Goal: Task Accomplishment & Management: Use online tool/utility

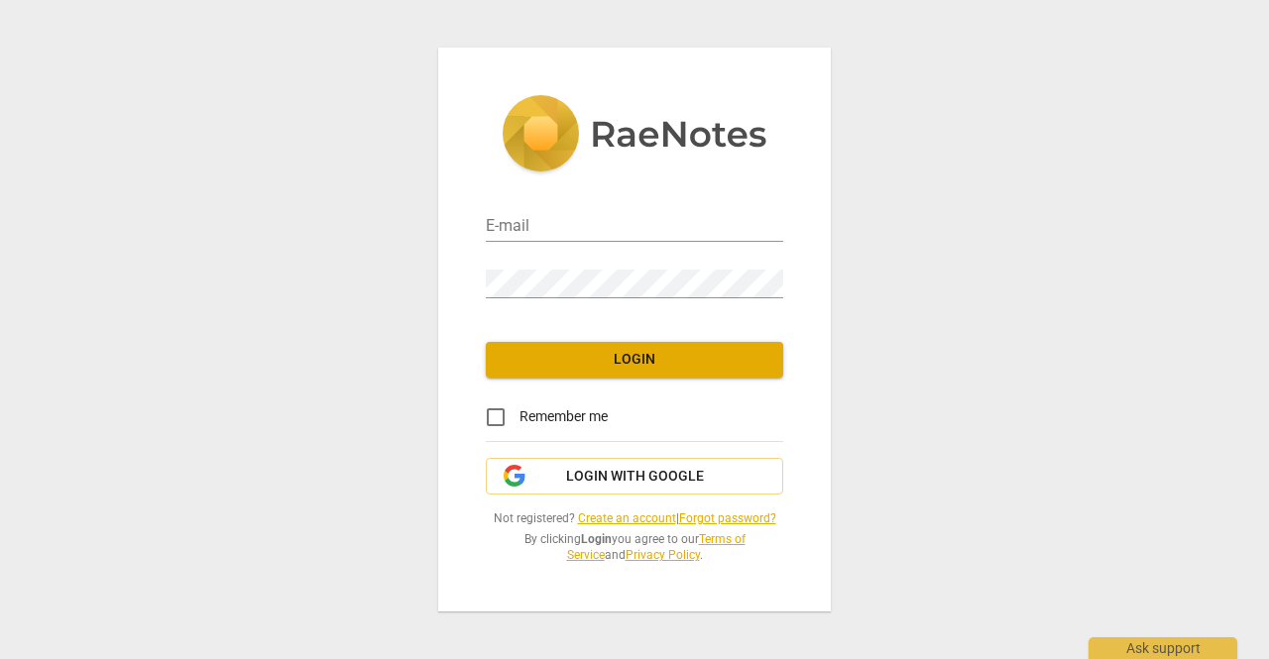
type input "[EMAIL_ADDRESS][DOMAIN_NAME]"
click at [676, 356] on span "Login" at bounding box center [634, 360] width 266 height 20
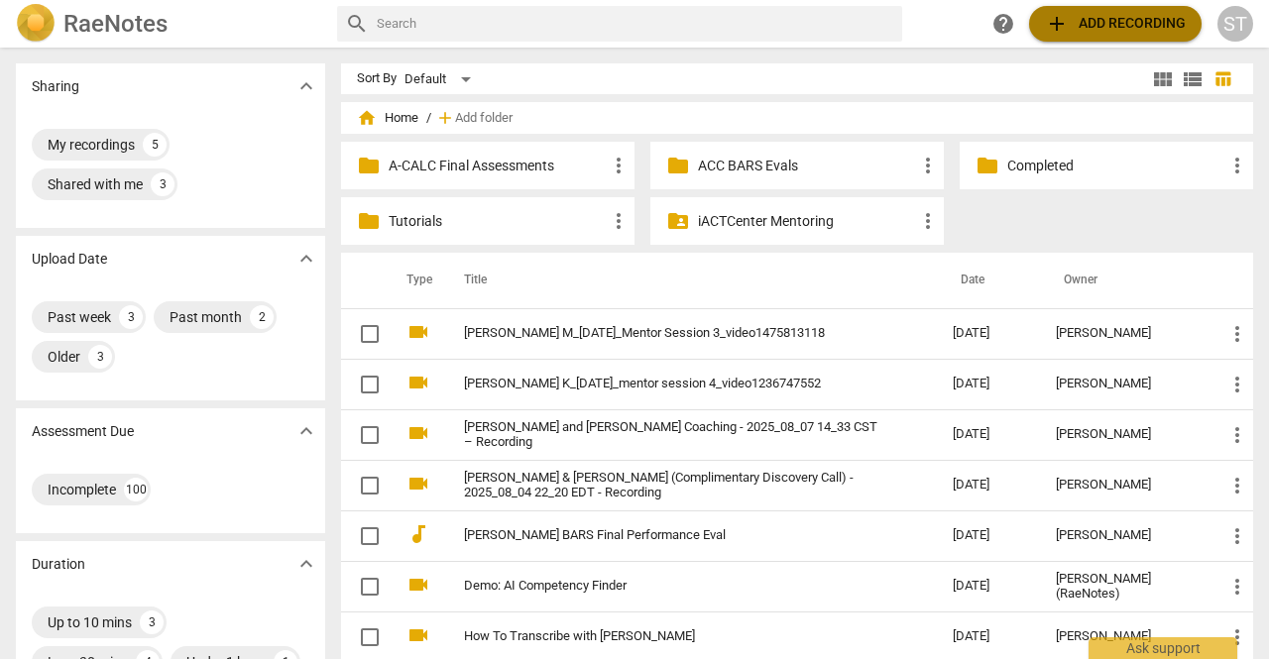
click at [1114, 22] on span "add Add recording" at bounding box center [1115, 24] width 141 height 24
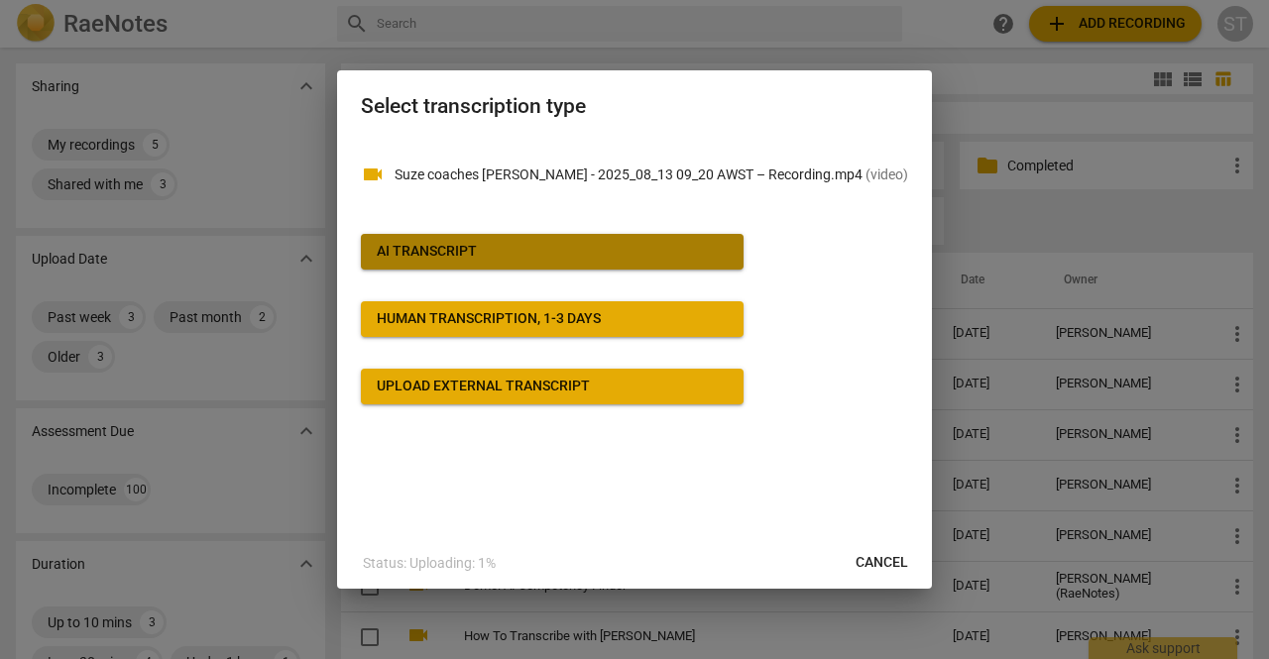
click at [517, 263] on button "AI Transcript" at bounding box center [552, 252] width 383 height 36
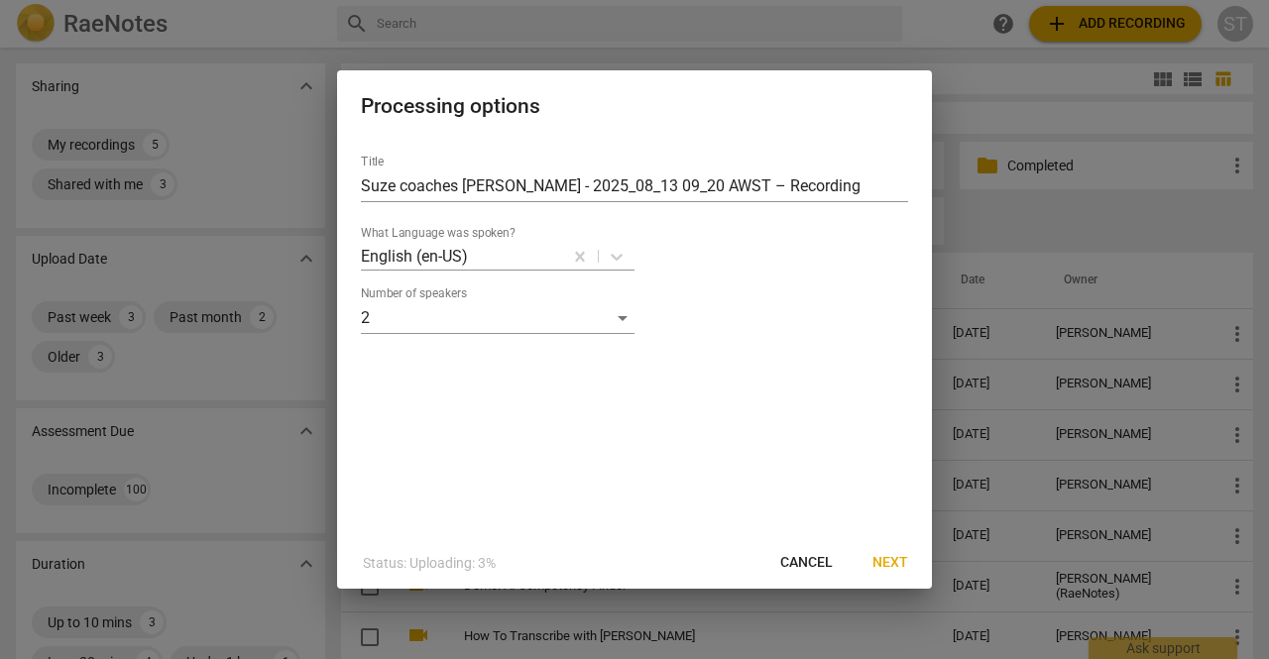
click at [871, 562] on button "Next" at bounding box center [889, 563] width 67 height 36
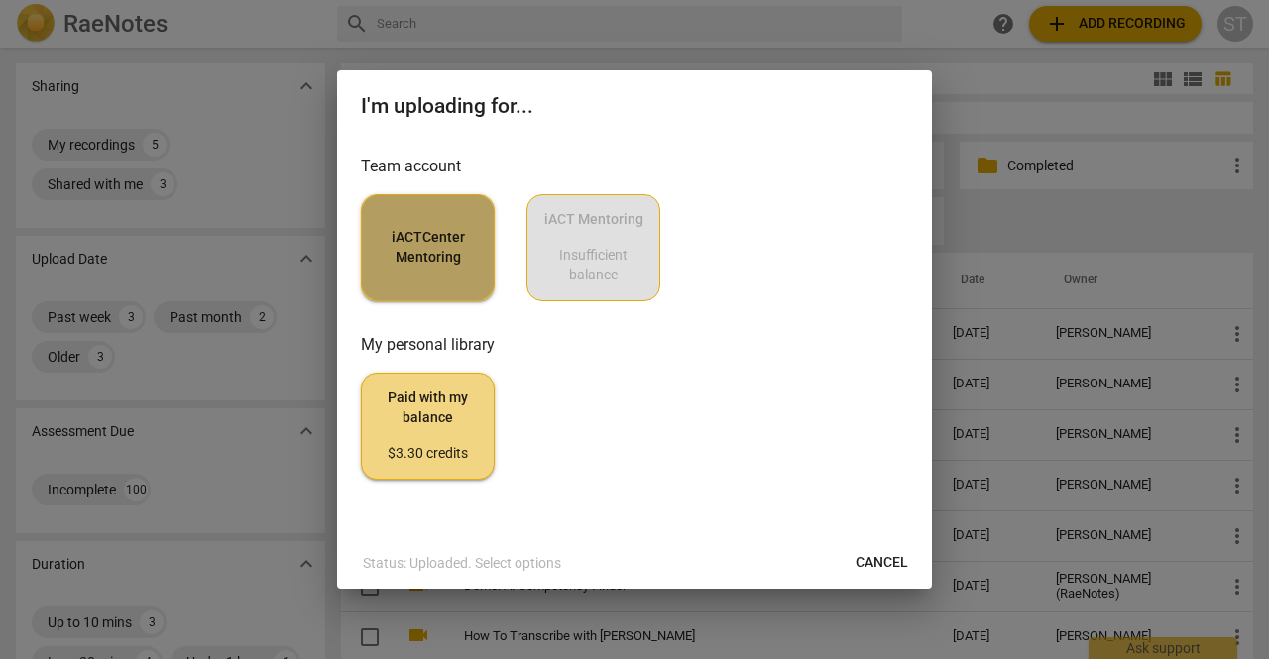
click at [414, 259] on span "iACTCenter Mentoring" at bounding box center [428, 247] width 100 height 39
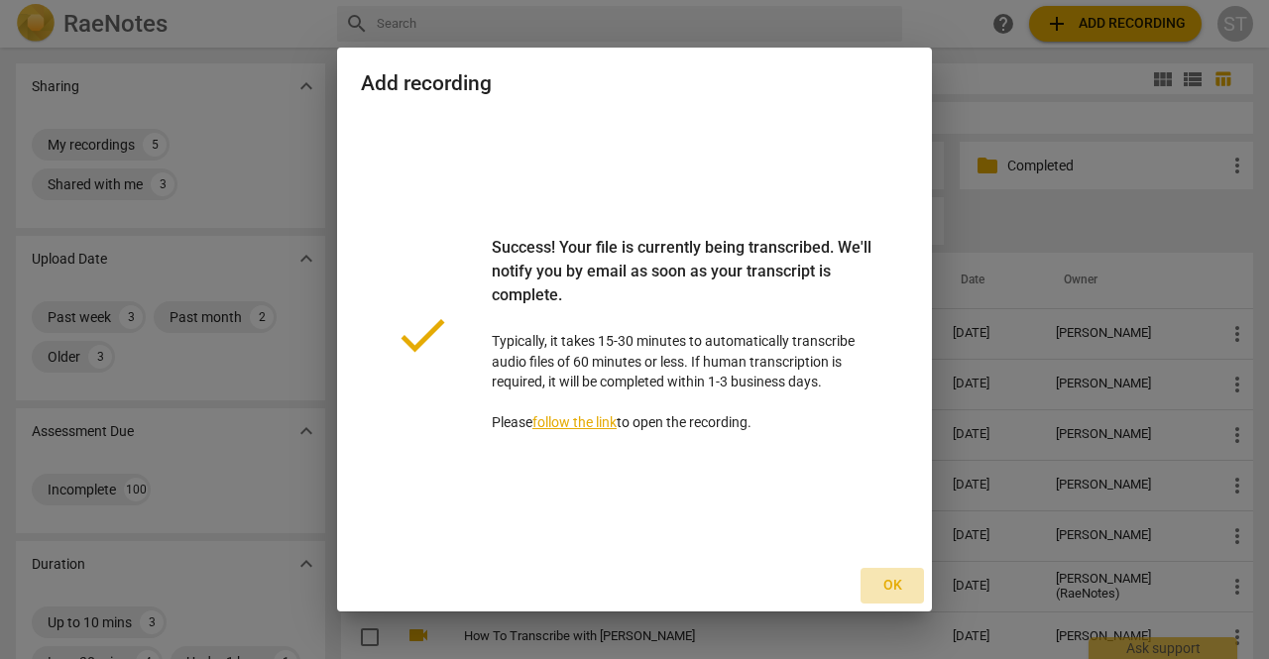
click at [888, 584] on span "Ok" at bounding box center [892, 586] width 32 height 20
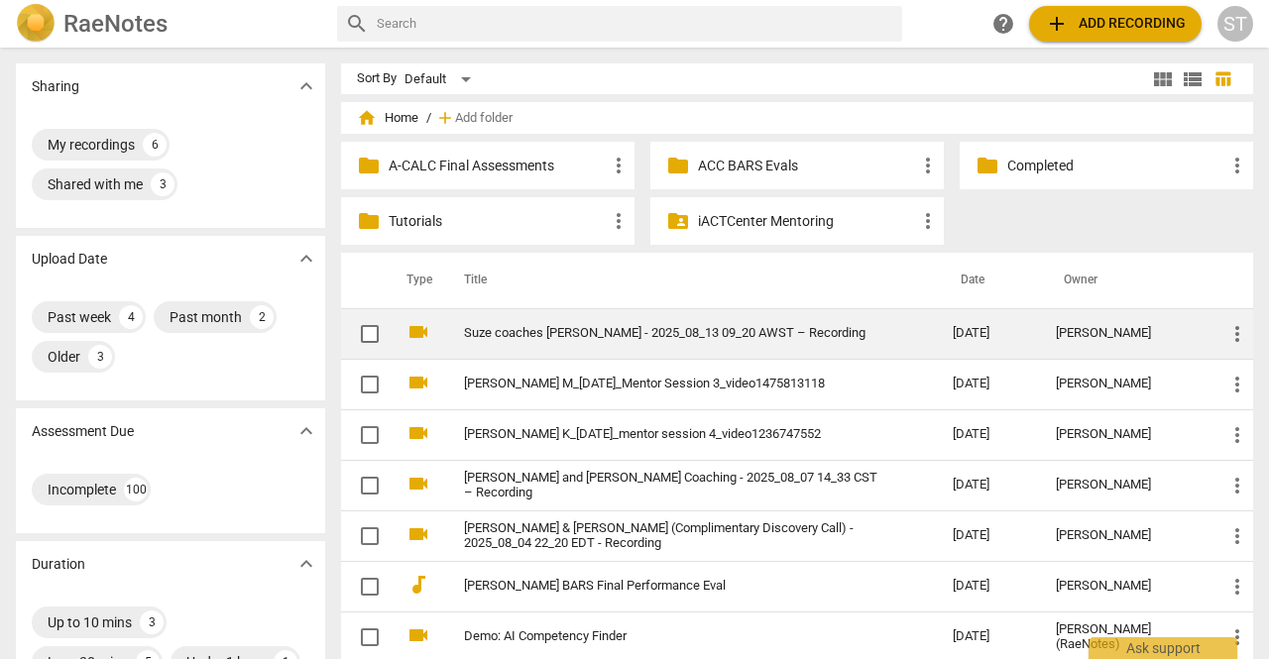
click at [571, 331] on link "Suze coaches [PERSON_NAME] - 2025_08_13 09_20 AWST – Recording" at bounding box center [672, 333] width 417 height 15
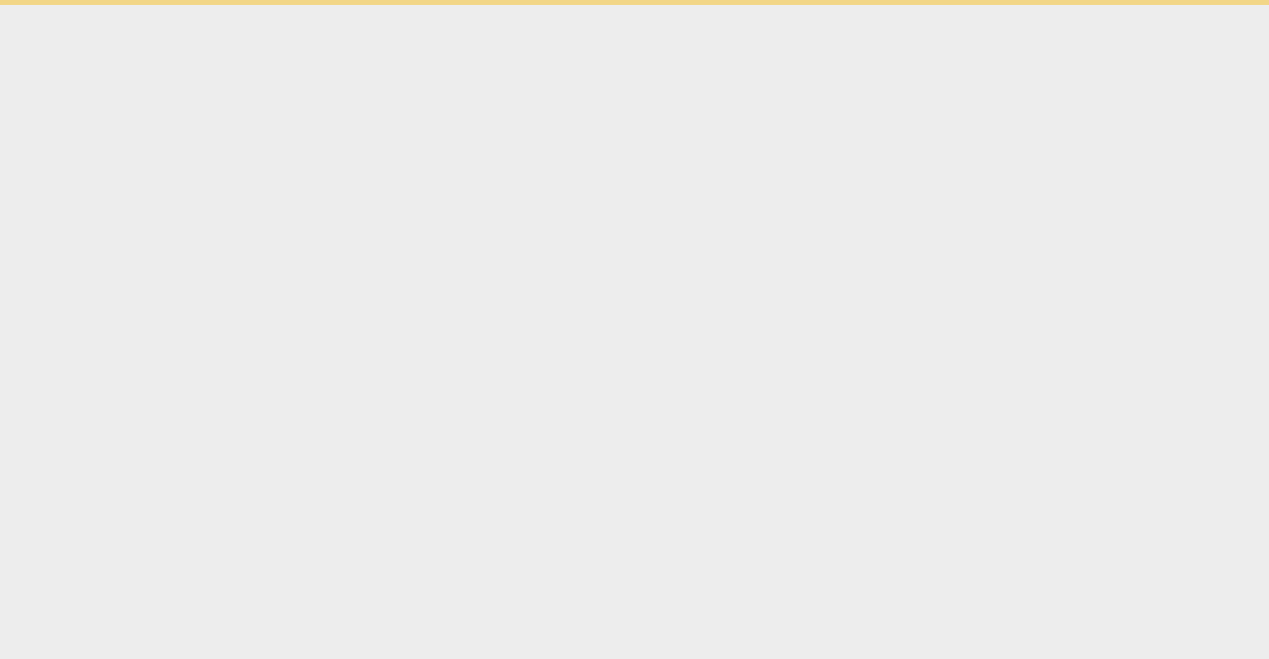
click at [571, 5] on html "Ask support" at bounding box center [634, 2] width 1269 height 5
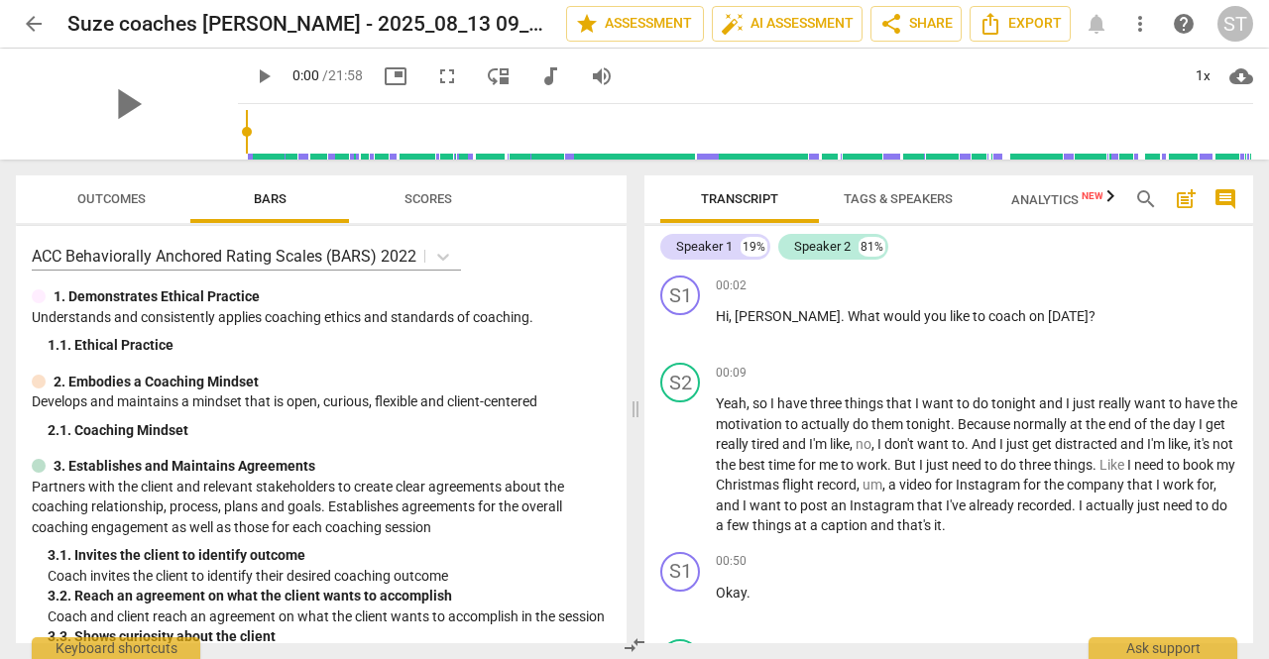
click at [912, 192] on span "Tags & Speakers" at bounding box center [897, 198] width 109 height 15
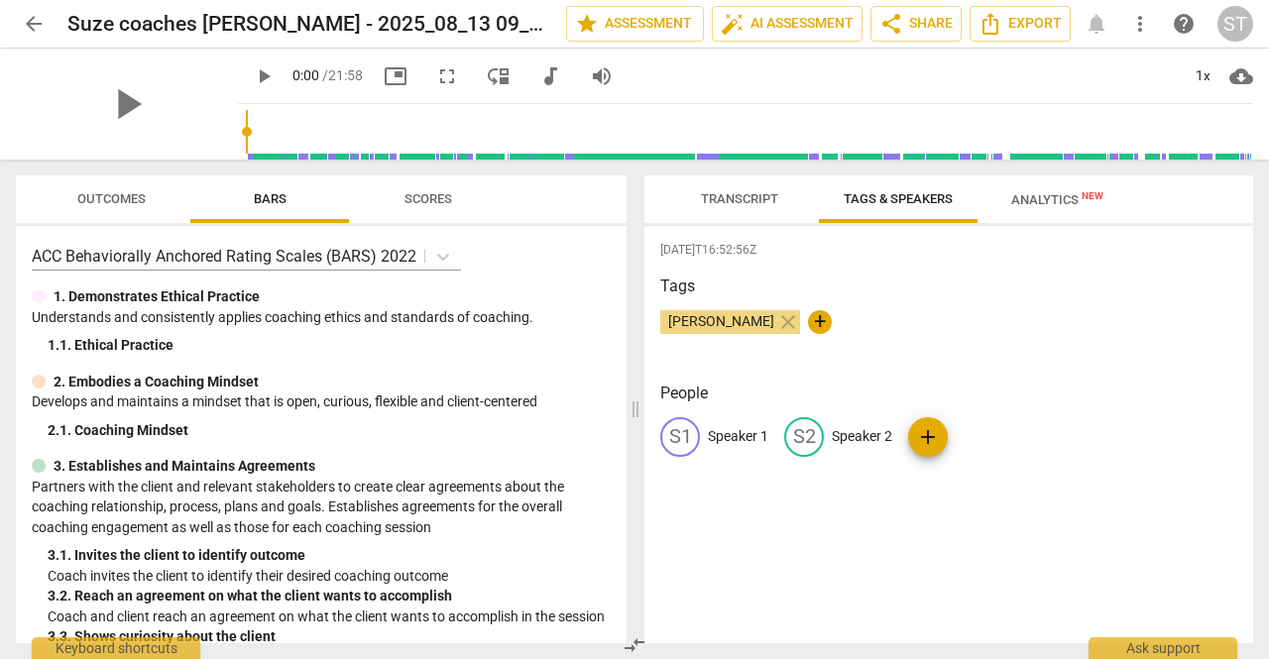
click at [729, 436] on p "Speaker 1" at bounding box center [738, 436] width 60 height 21
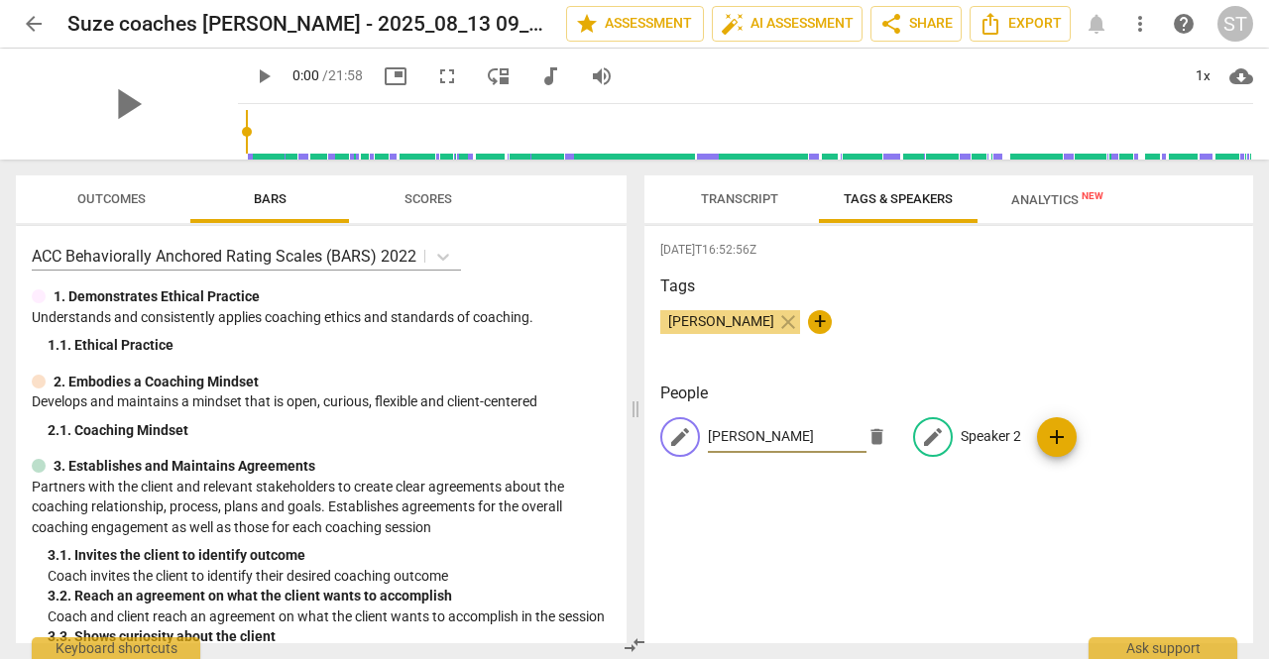
type input "[PERSON_NAME]"
click at [977, 445] on p "Speaker 2" at bounding box center [990, 436] width 60 height 21
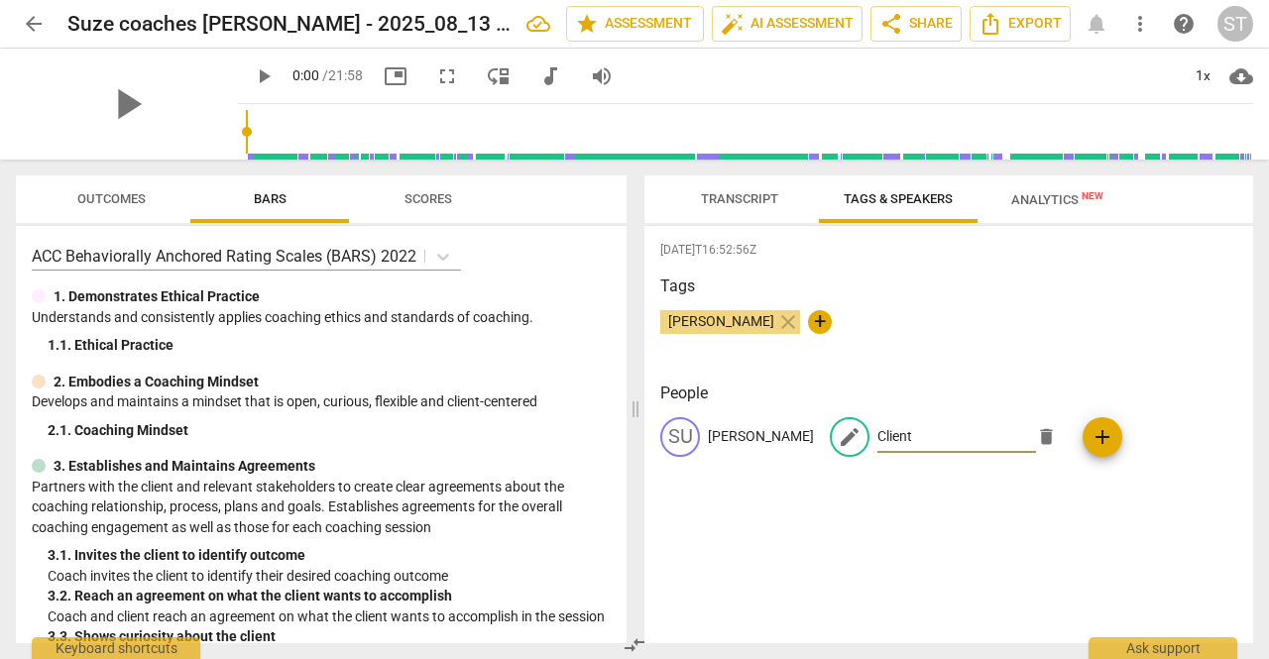
type input "Client"
click at [763, 199] on span "Transcript" at bounding box center [739, 198] width 77 height 15
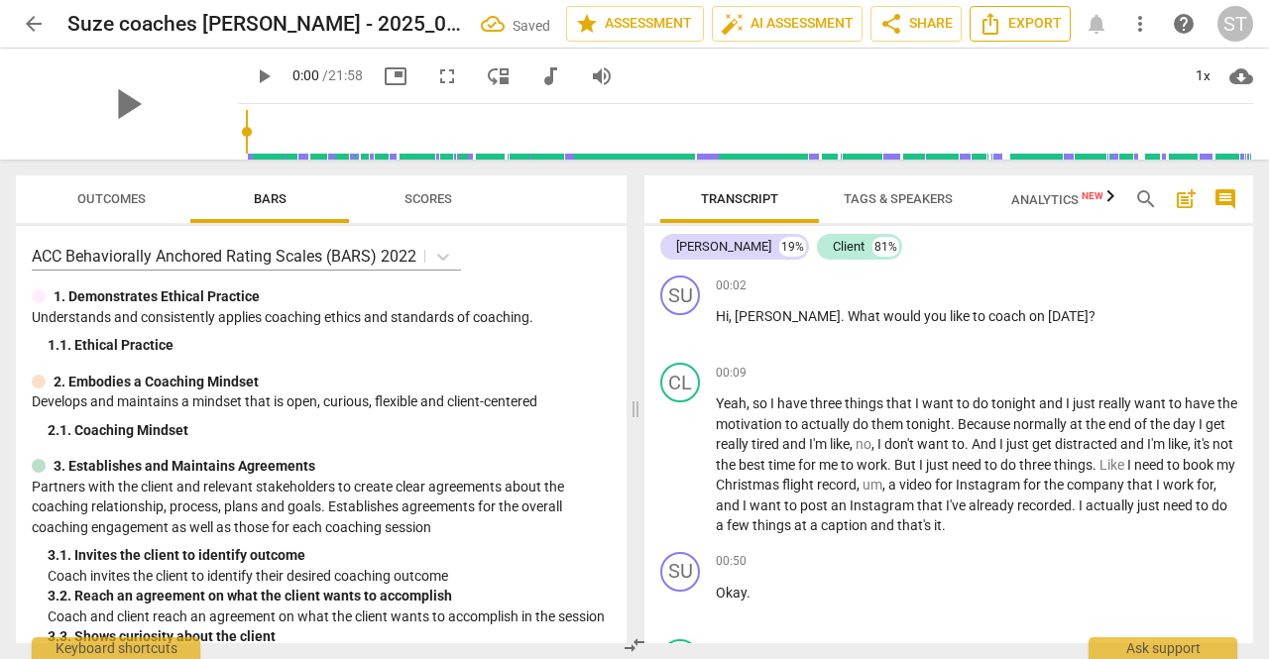
click at [1011, 30] on span "Export" at bounding box center [1019, 24] width 83 height 24
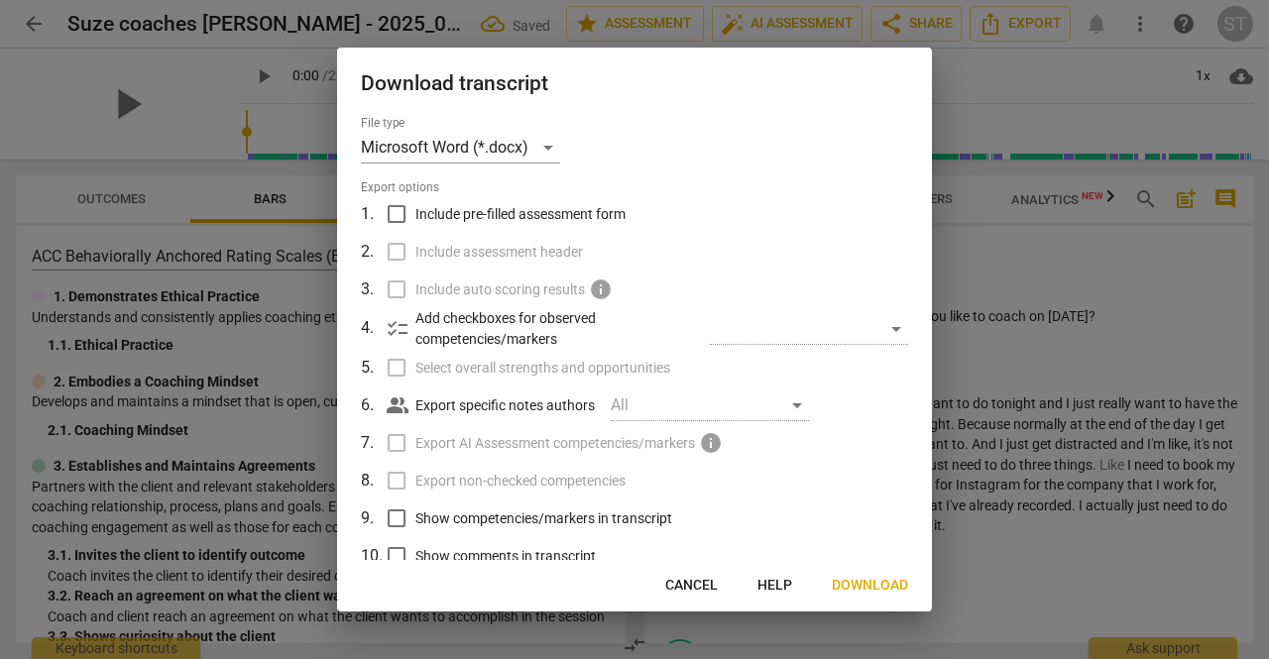
click at [891, 576] on span "Download" at bounding box center [869, 586] width 76 height 20
